Goal: Task Accomplishment & Management: Complete application form

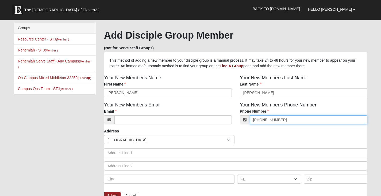
drag, startPoint x: 283, startPoint y: 123, endPoint x: 252, endPoint y: 123, distance: 31.3
click at [252, 123] on input "[PHONE_NUMBER]" at bounding box center [309, 119] width 118 height 9
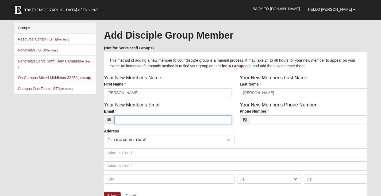
click at [129, 121] on input "Email" at bounding box center [172, 119] width 117 height 9
type input "[EMAIL_ADDRESS][DOMAIN_NAME]"
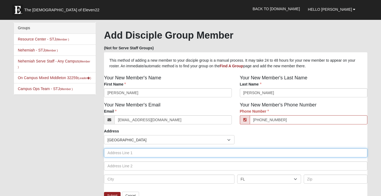
type input "(904) 472-0768"
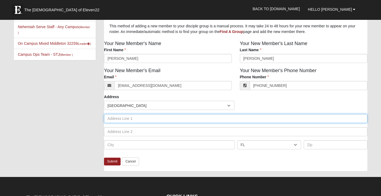
scroll to position [53, 0]
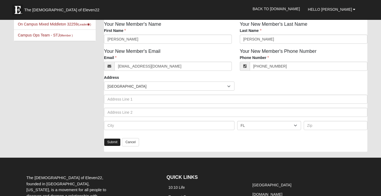
click at [114, 141] on link "Submit" at bounding box center [112, 142] width 17 height 8
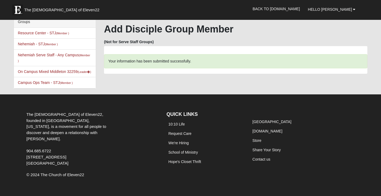
scroll to position [0, 0]
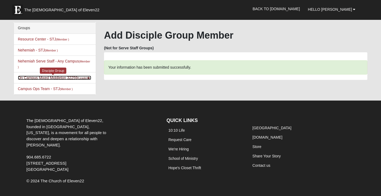
click at [64, 77] on link "On Campus Mixed Middleton 32259 (Leader )" at bounding box center [54, 77] width 73 height 4
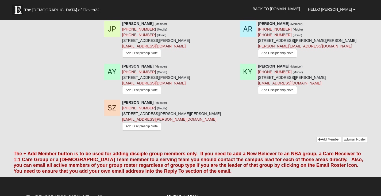
scroll to position [588, 0]
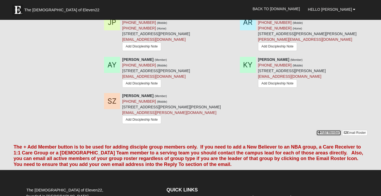
click at [323, 130] on link "Add Member" at bounding box center [328, 133] width 25 height 6
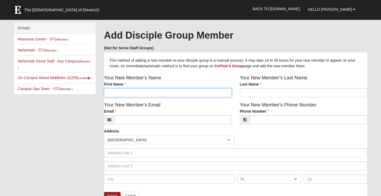
click at [150, 91] on input "First Name" at bounding box center [168, 92] width 128 height 9
click at [150, 92] on input "Jordan" at bounding box center [168, 92] width 128 height 9
type input "Jordin"
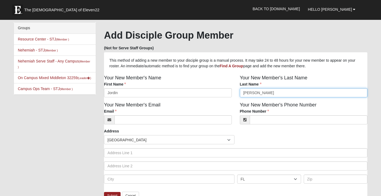
type input "[PERSON_NAME]"
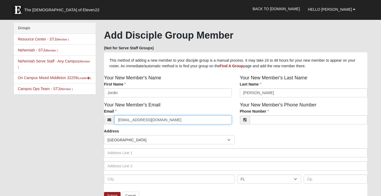
type input "tanksj0715@gmail.com"
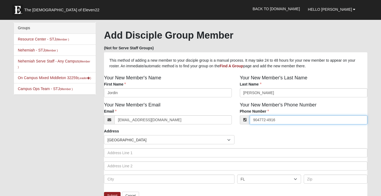
drag, startPoint x: 262, startPoint y: 120, endPoint x: 264, endPoint y: 118, distance: 3.6
click at [262, 120] on input "904772-4916" at bounding box center [309, 119] width 118 height 9
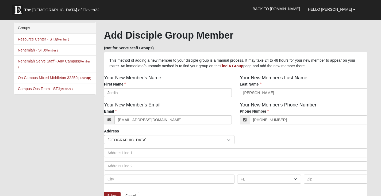
type input "(904) 772-4916"
click at [313, 128] on div "Your New Member's Phone Number Phone Number (904) 772-4916 Phone Number is requ…" at bounding box center [304, 114] width 136 height 27
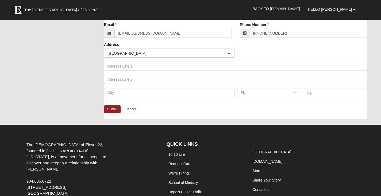
scroll to position [107, 0]
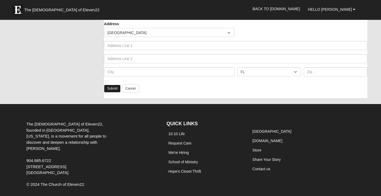
click at [113, 87] on link "Submit" at bounding box center [112, 89] width 17 height 8
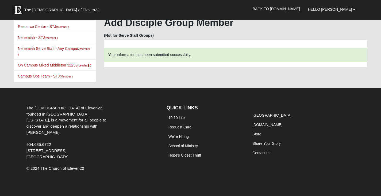
scroll to position [0, 0]
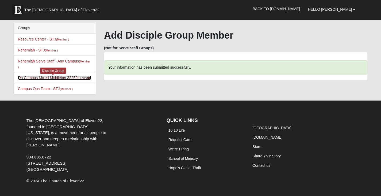
click at [44, 78] on link "On Campus Mixed Middleton 32259 (Leader )" at bounding box center [54, 77] width 73 height 4
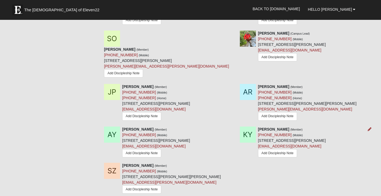
scroll to position [562, 0]
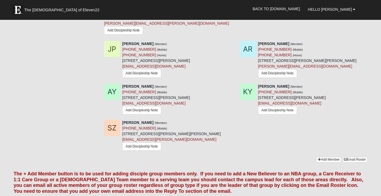
click at [329, 138] on div "Stephanie Zihlman (Member) (904) 864-6251 (Mobile) 2037 Jimmy Ln Saint Johns, F…" at bounding box center [235, 138] width 271 height 37
click at [322, 156] on link "Add Member" at bounding box center [328, 159] width 25 height 6
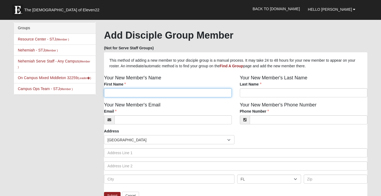
click at [116, 93] on input "First Name" at bounding box center [168, 92] width 128 height 9
type input "Lena"
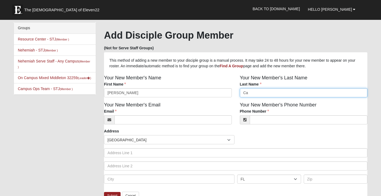
type input "C"
type input "Karelson"
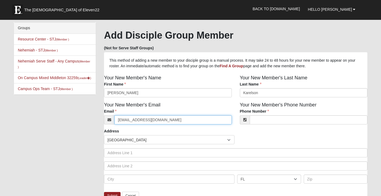
type input "lenakarelson@gmail.com"
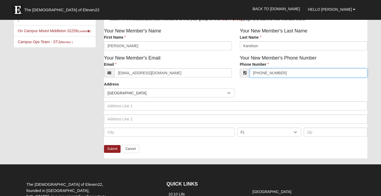
scroll to position [53, 0]
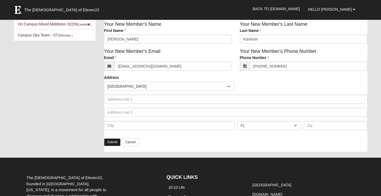
type input "(704) 258-6049"
click at [112, 142] on link "Submit" at bounding box center [112, 142] width 17 height 8
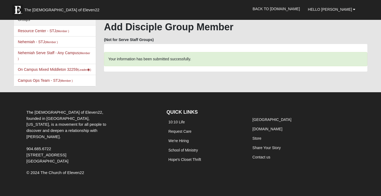
scroll to position [0, 0]
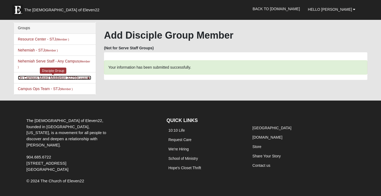
click at [73, 76] on link "On Campus Mixed Middleton 32259 (Leader )" at bounding box center [54, 77] width 73 height 4
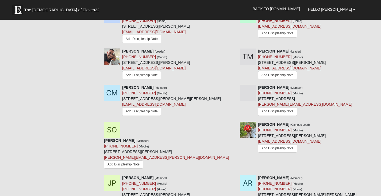
scroll to position [588, 0]
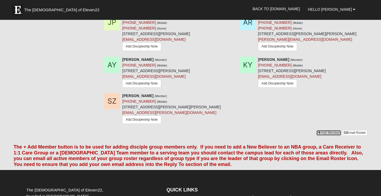
click at [332, 130] on link "Add Member" at bounding box center [328, 133] width 25 height 6
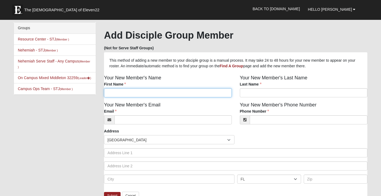
click at [137, 97] on input "First Name" at bounding box center [168, 92] width 128 height 9
type input "Vlad"
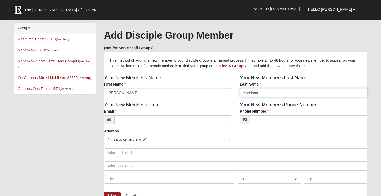
type input "Karelson"
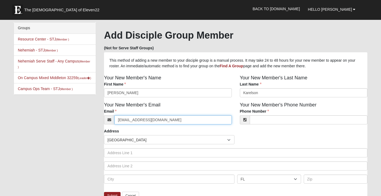
type input "vladkarelson@gmail.com"
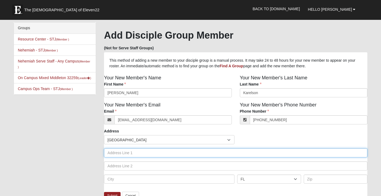
type input "(904) 229-7703"
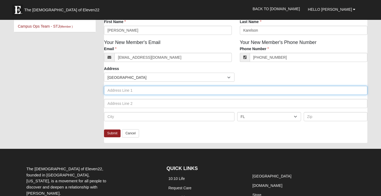
scroll to position [80, 0]
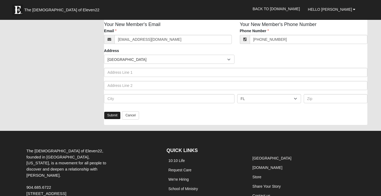
click at [108, 113] on link "Submit" at bounding box center [112, 115] width 17 height 8
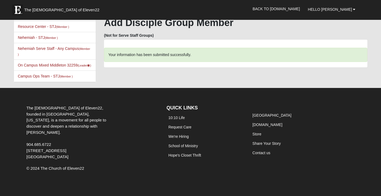
scroll to position [0, 0]
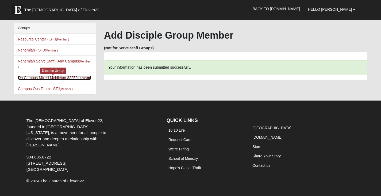
click at [70, 79] on link "On Campus Mixed Middleton 32259 (Leader )" at bounding box center [54, 77] width 73 height 4
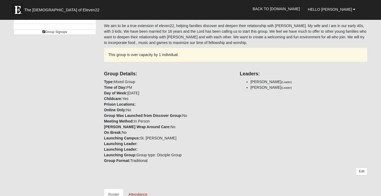
scroll to position [160, 0]
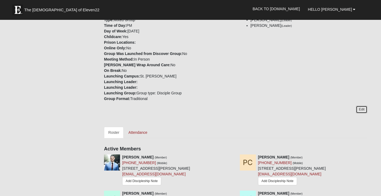
click at [362, 111] on link "Edit" at bounding box center [362, 109] width 12 height 8
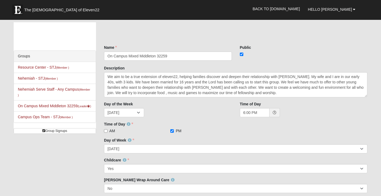
click at [243, 55] on label at bounding box center [243, 53] width 6 height 5
click at [241, 54] on input "checkbox" at bounding box center [241, 53] width 3 height 3
checkbox input "false"
click at [282, 55] on div at bounding box center [304, 53] width 128 height 5
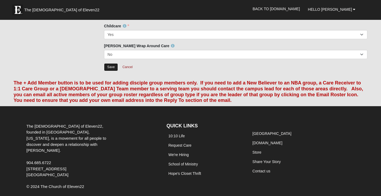
click at [109, 67] on input "Save" at bounding box center [111, 67] width 14 height 8
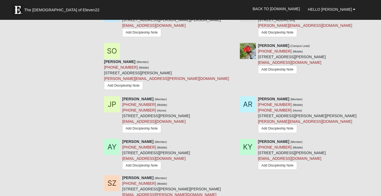
scroll to position [510, 0]
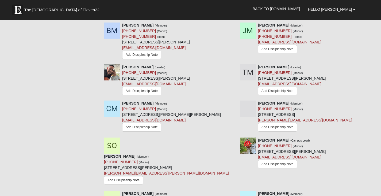
scroll to position [359, 0]
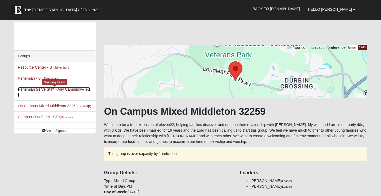
click at [35, 87] on link "Nehemiah Serve Staff - Any Campus (Member )" at bounding box center [54, 92] width 72 height 10
click at [35, 90] on link "Nehemiah Serve Staff - Any Campus (Member )" at bounding box center [54, 92] width 72 height 10
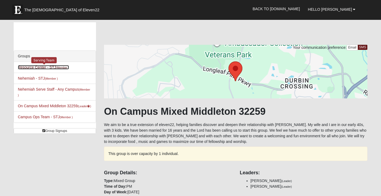
click at [54, 67] on link "Resource Center - STJ (Member )" at bounding box center [43, 67] width 51 height 4
